Goal: Information Seeking & Learning: Learn about a topic

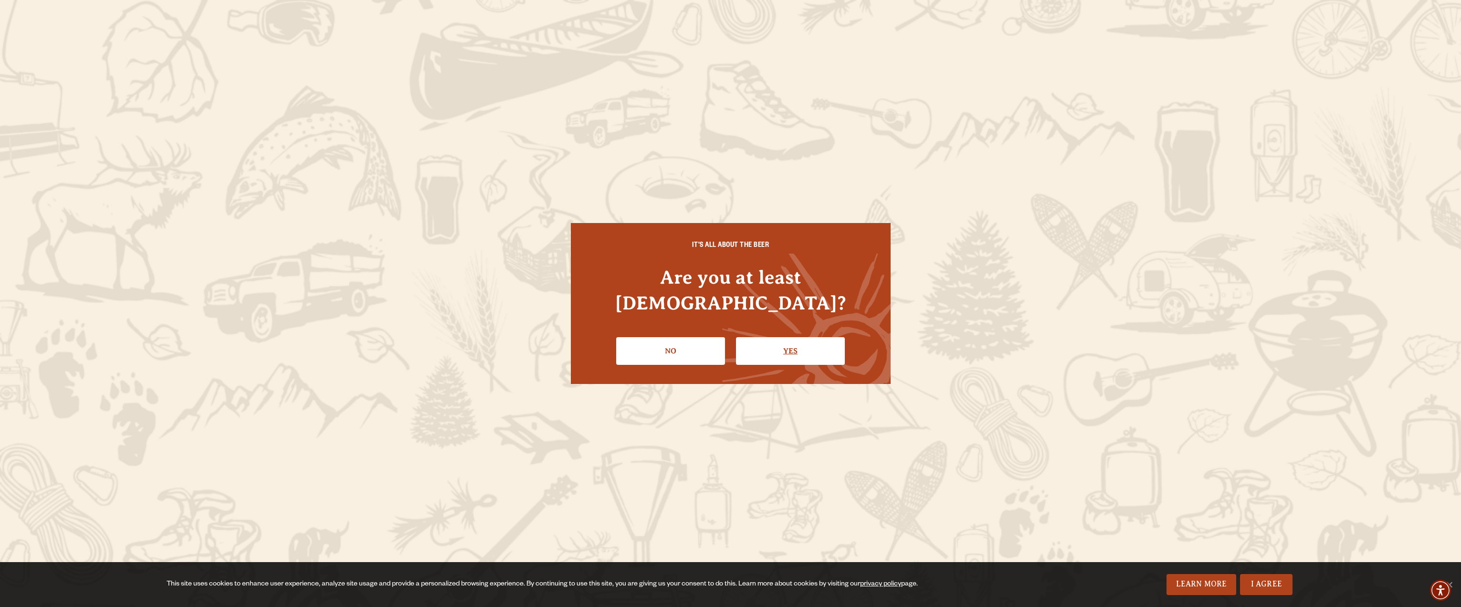
click at [835, 347] on link "Yes" at bounding box center [790, 351] width 109 height 28
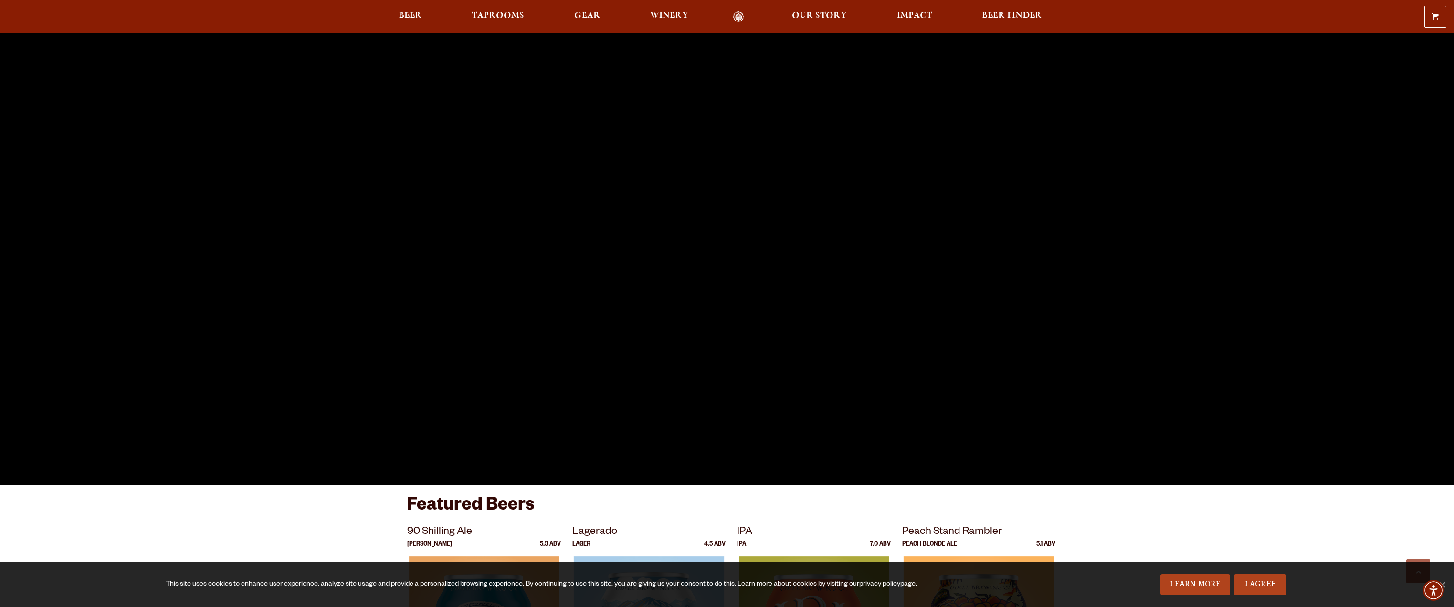
scroll to position [334, 0]
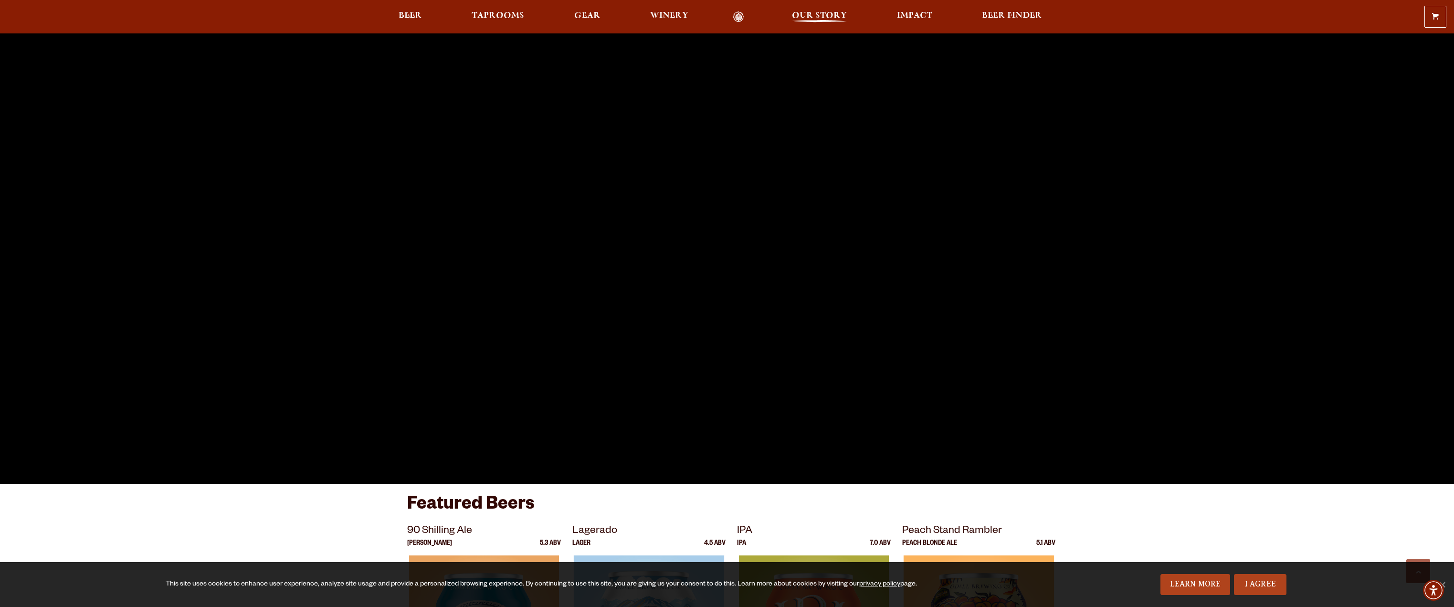
click at [823, 20] on span "Our Story" at bounding box center [819, 16] width 55 height 8
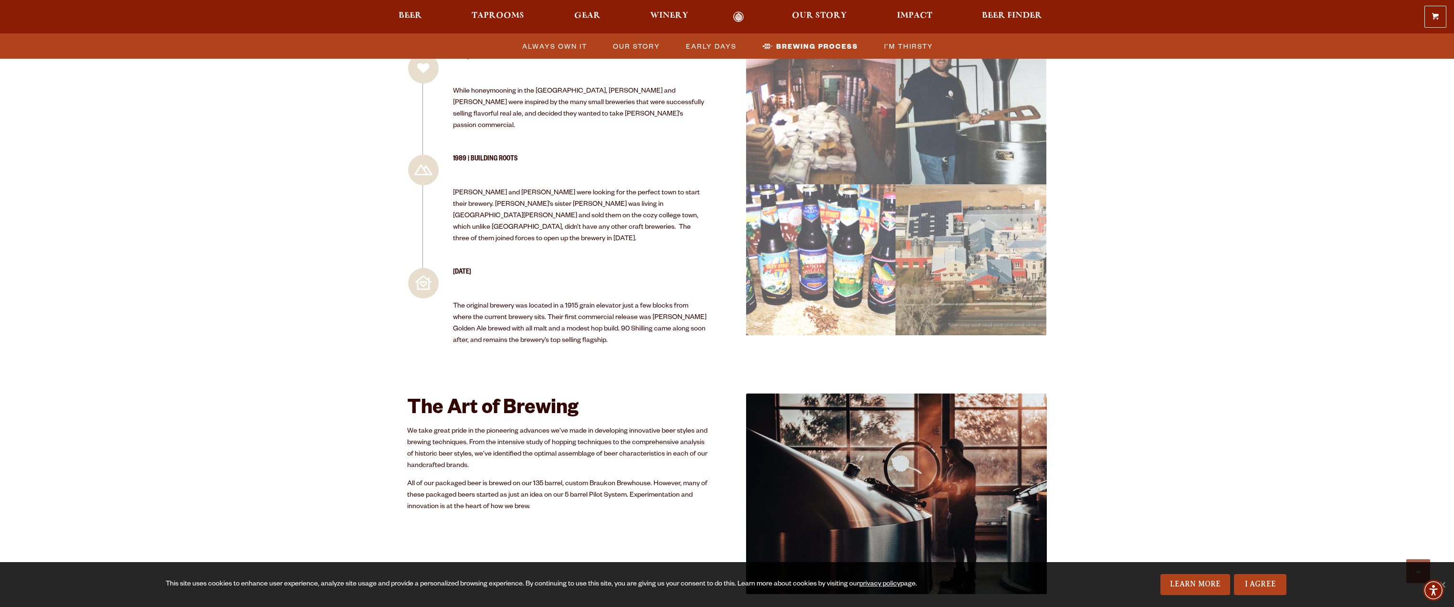
scroll to position [1384, 0]
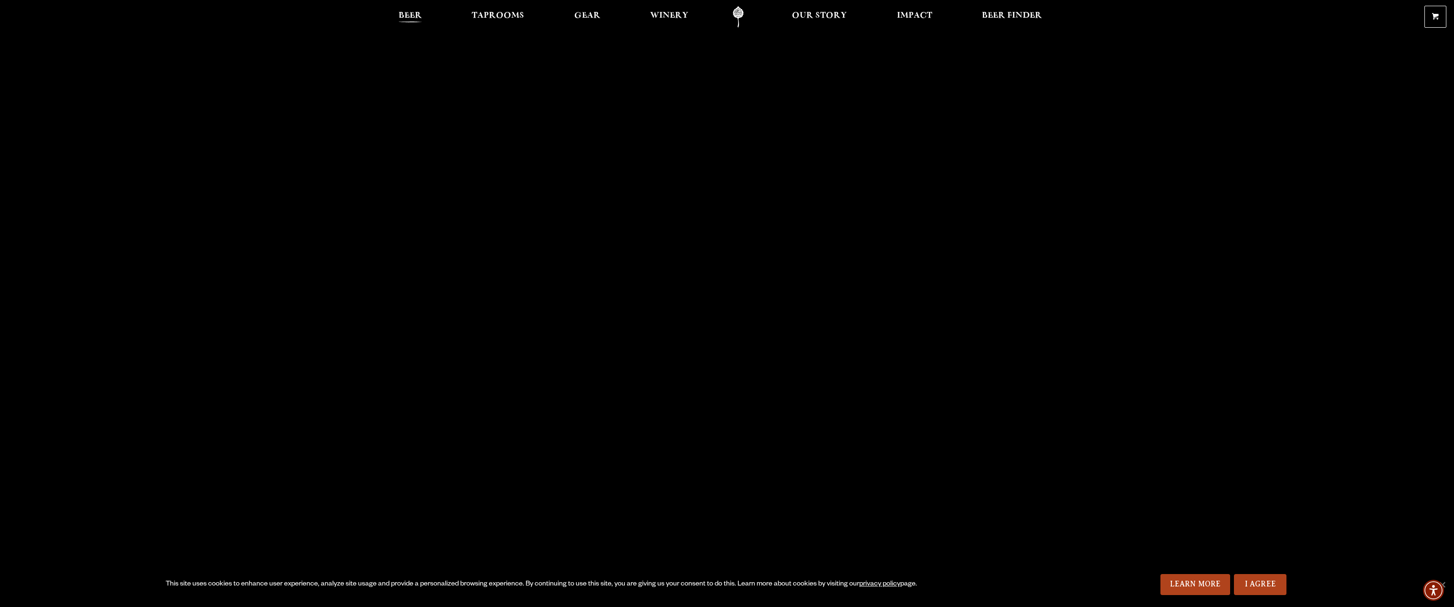
click at [406, 15] on span "Beer" at bounding box center [410, 16] width 23 height 8
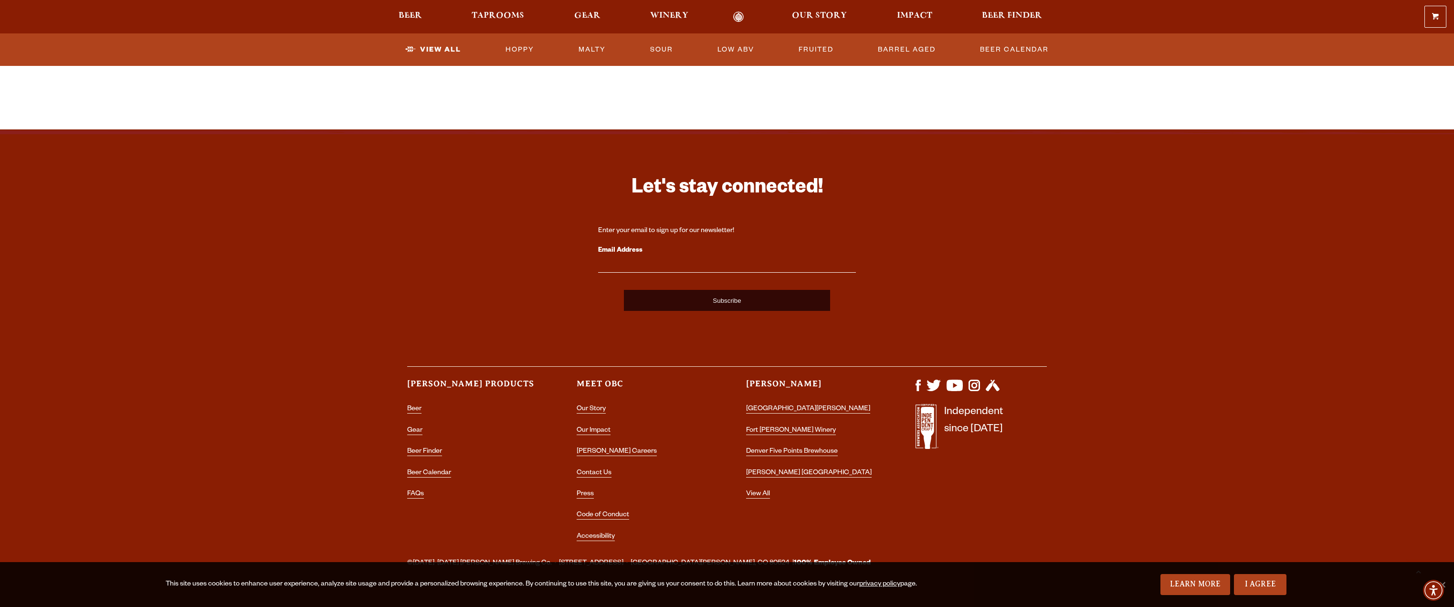
scroll to position [2235, 0]
